Goal: Check status: Check status

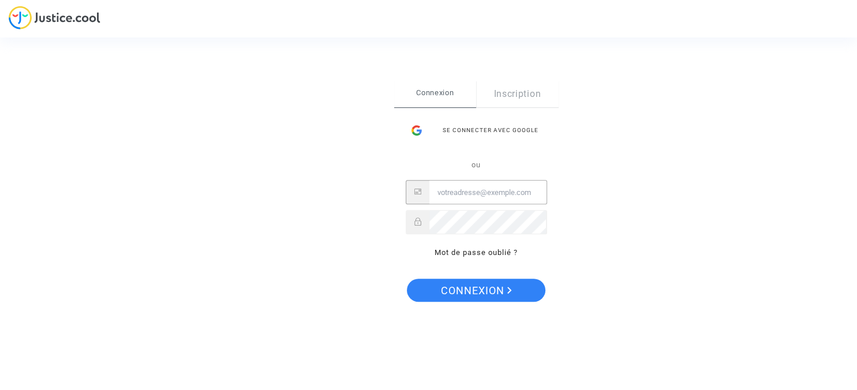
click at [465, 192] on input "Email" at bounding box center [487, 192] width 117 height 23
type input "[EMAIL_ADDRESS][DOMAIN_NAME]"
click at [467, 289] on span "Connexion" at bounding box center [476, 291] width 71 height 24
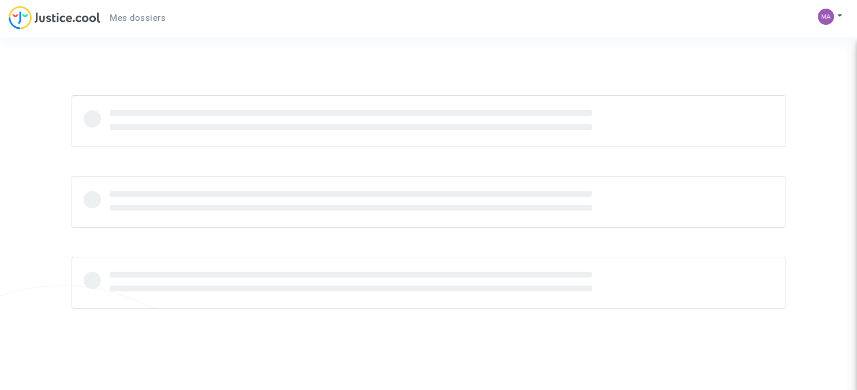
click at [632, 28] on div "Mes dossiers Mon profil Paramètres Déconnexion" at bounding box center [428, 22] width 857 height 32
click at [652, 27] on div "Mes dossiers Mon profil Paramètres Déconnexion" at bounding box center [428, 22] width 857 height 32
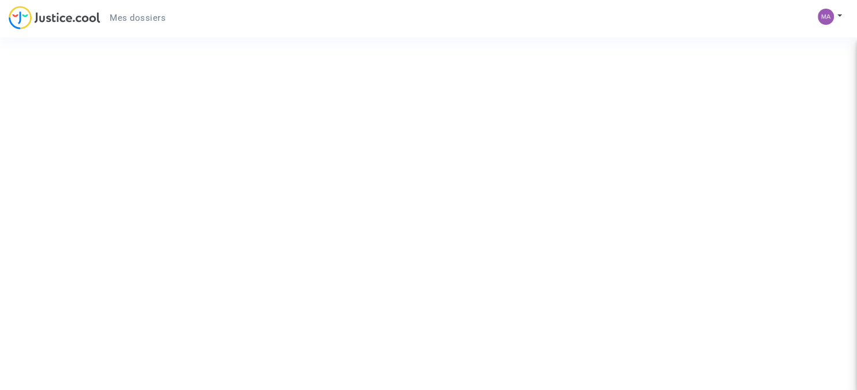
click at [652, 27] on div "Mes dossiers Mon profil Paramètres Déconnexion" at bounding box center [428, 22] width 857 height 32
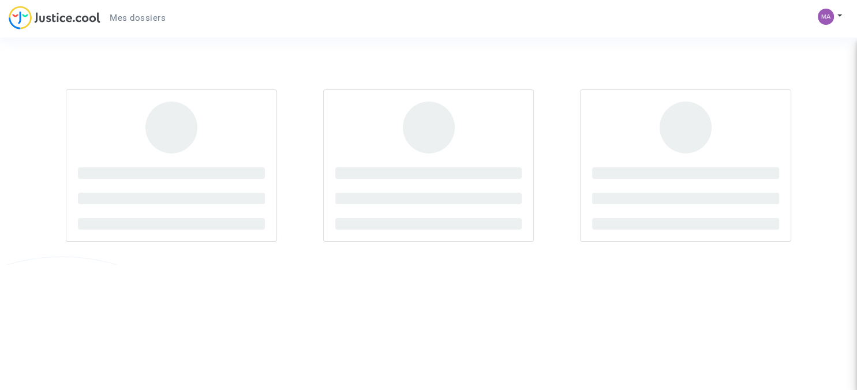
click at [763, 72] on div at bounding box center [428, 165] width 771 height 198
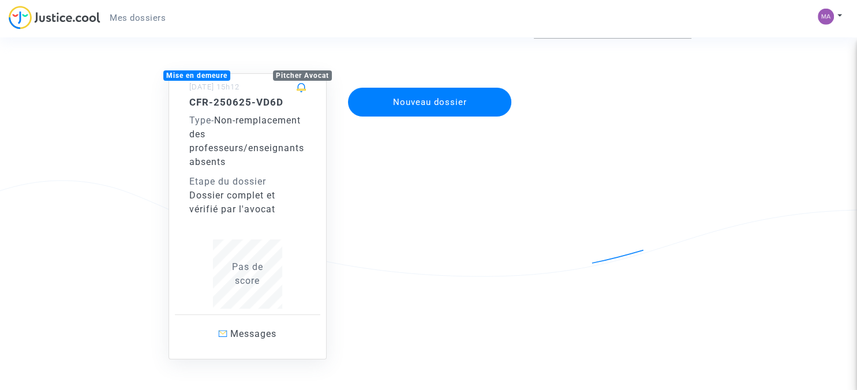
scroll to position [78, 0]
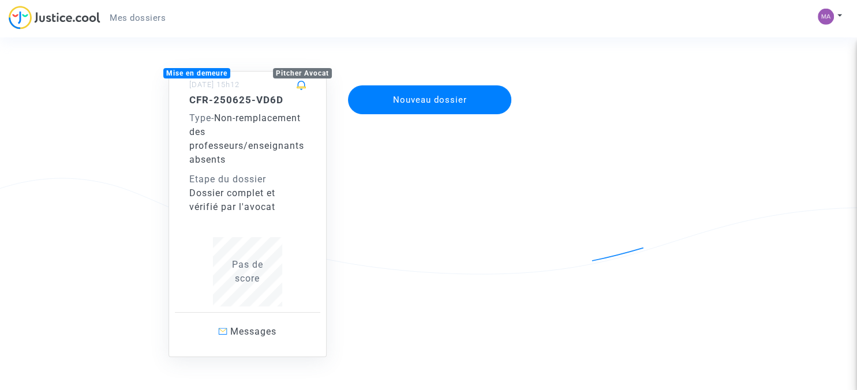
click at [209, 138] on div "Type - Non-remplacement des professeurs/enseignants absents" at bounding box center [247, 138] width 117 height 55
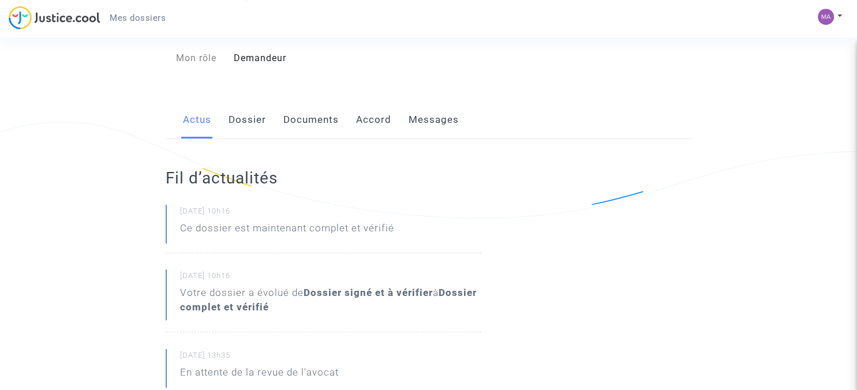
scroll to position [106, 0]
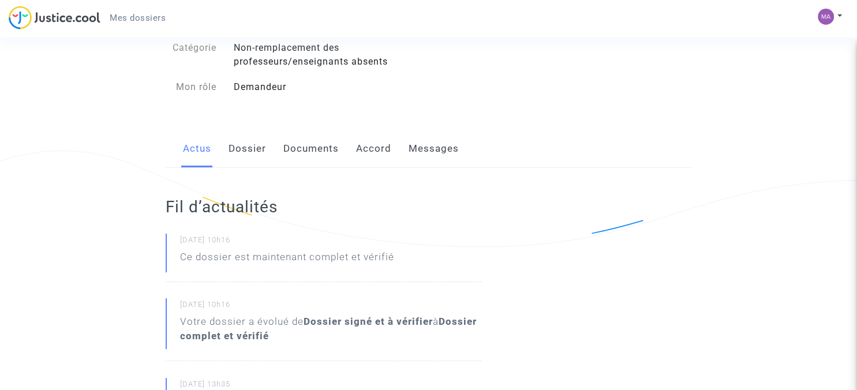
click at [245, 153] on link "Dossier" at bounding box center [246, 149] width 37 height 38
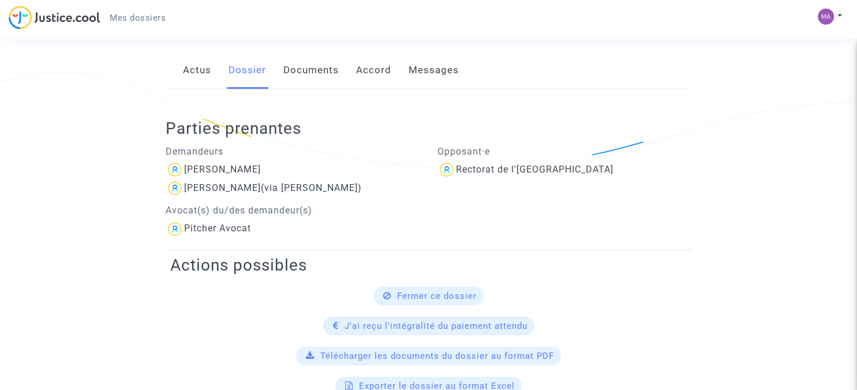
scroll to position [188, 0]
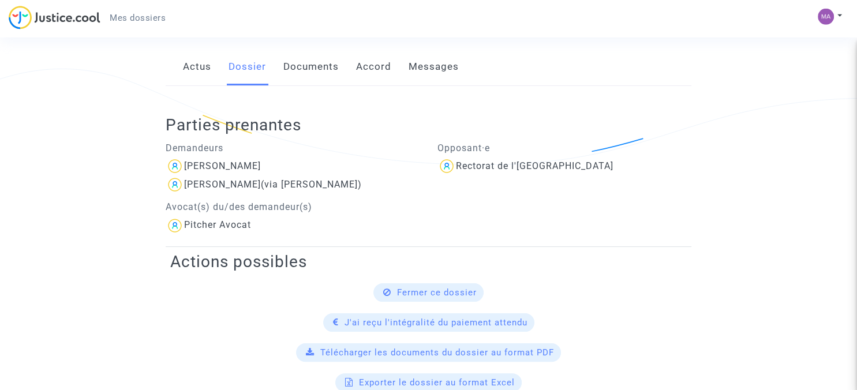
click at [312, 69] on link "Documents" at bounding box center [310, 67] width 55 height 38
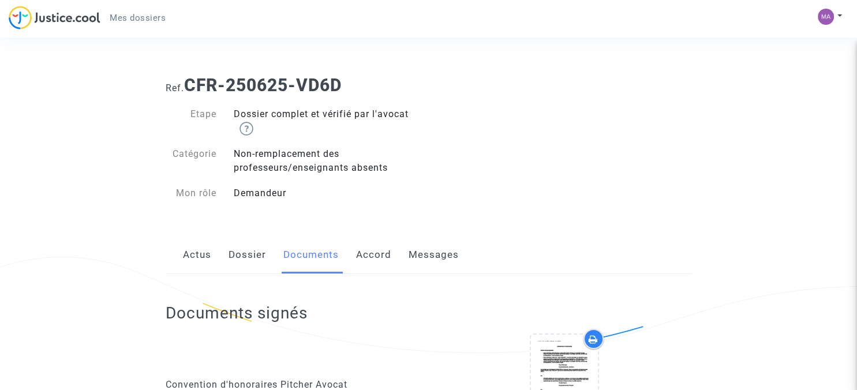
click at [370, 258] on link "Accord" at bounding box center [373, 255] width 35 height 38
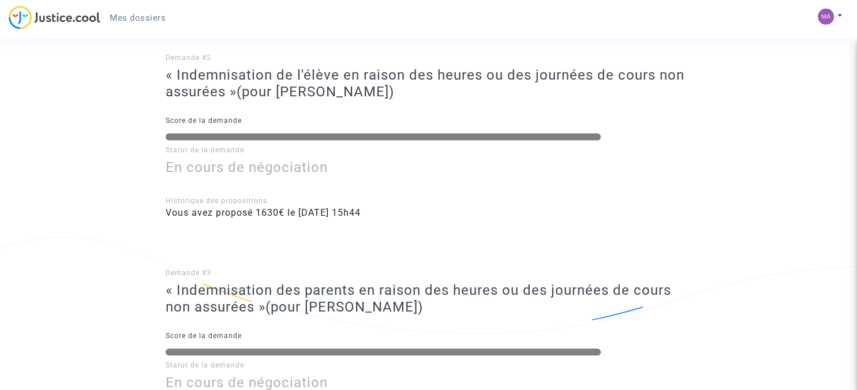
scroll to position [662, 0]
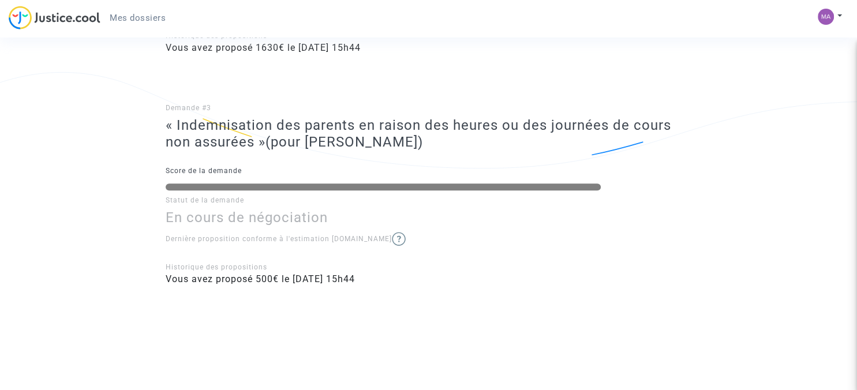
click at [392, 235] on img at bounding box center [399, 239] width 14 height 14
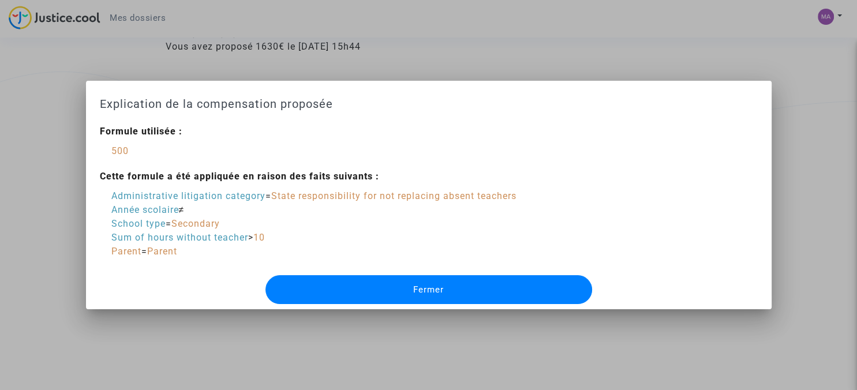
scroll to position [0, 0]
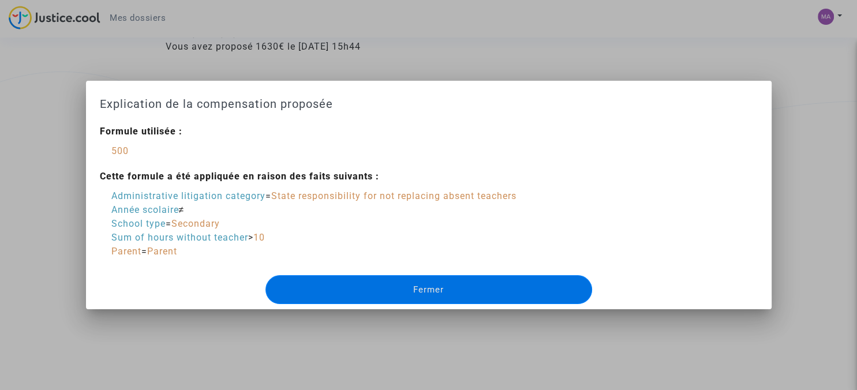
click at [795, 43] on div at bounding box center [428, 195] width 857 height 390
